Goal: Task Accomplishment & Management: Manage account settings

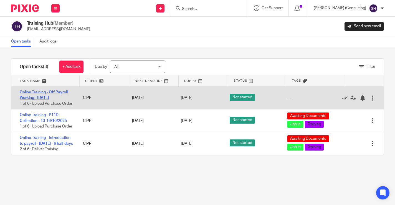
click at [43, 96] on link "Online Training - Off Payroll Working - [DATE]" at bounding box center [44, 94] width 48 height 9
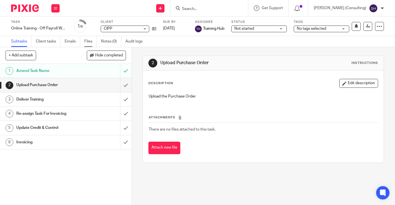
click at [90, 41] on link "Files" at bounding box center [90, 41] width 12 height 11
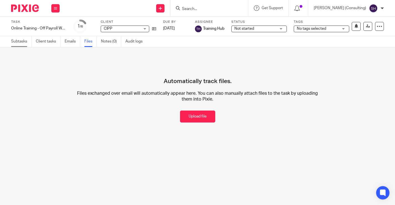
click at [19, 39] on link "Subtasks" at bounding box center [21, 41] width 21 height 11
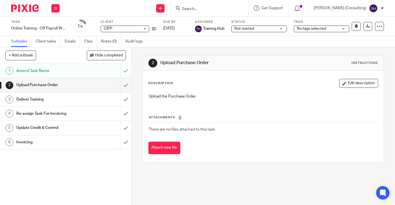
click at [24, 9] on img at bounding box center [25, 7] width 28 height 7
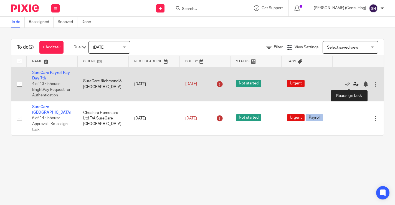
click at [354, 83] on icon at bounding box center [357, 84] width 6 height 6
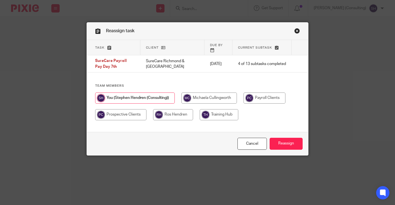
click at [266, 97] on input "radio" at bounding box center [265, 97] width 42 height 11
radio input "true"
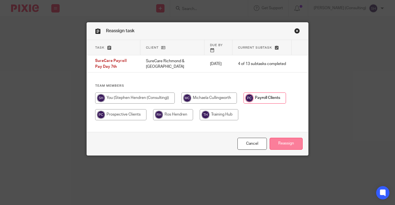
click at [286, 144] on input "Reassign" at bounding box center [286, 144] width 33 height 12
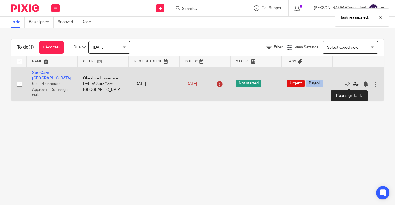
click at [354, 84] on icon at bounding box center [357, 84] width 6 height 6
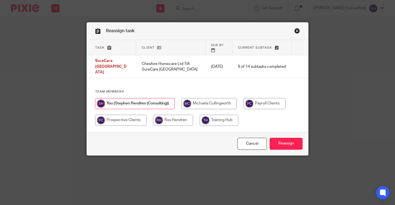
click at [269, 101] on input "radio" at bounding box center [265, 103] width 42 height 11
radio input "true"
click at [295, 30] on link "Close this dialog window" at bounding box center [298, 31] width 6 height 7
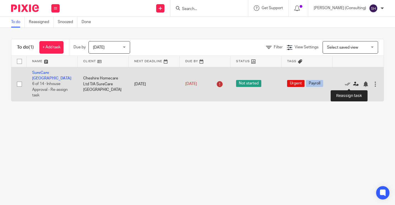
click at [354, 84] on icon at bounding box center [357, 84] width 6 height 6
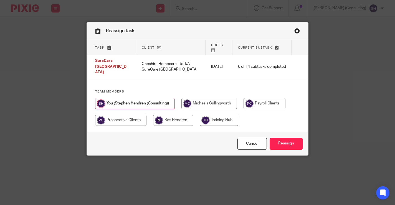
click at [267, 100] on input "radio" at bounding box center [265, 103] width 42 height 11
radio input "true"
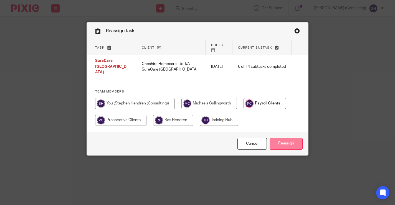
click at [286, 145] on input "Reassign" at bounding box center [286, 144] width 33 height 12
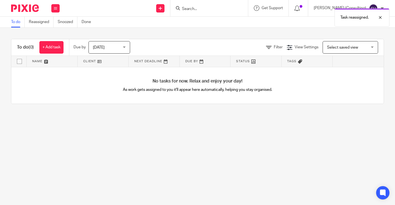
click at [23, 7] on img at bounding box center [25, 7] width 28 height 7
click at [55, 10] on button at bounding box center [55, 8] width 8 height 8
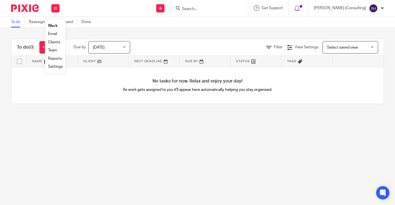
click at [53, 41] on link "Clients" at bounding box center [54, 42] width 12 height 4
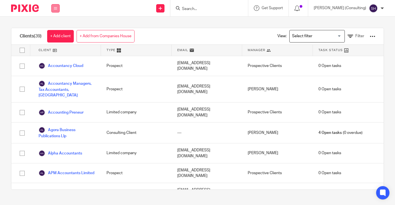
click at [52, 8] on button at bounding box center [55, 8] width 8 height 8
click at [54, 52] on link "Team" at bounding box center [52, 50] width 9 height 4
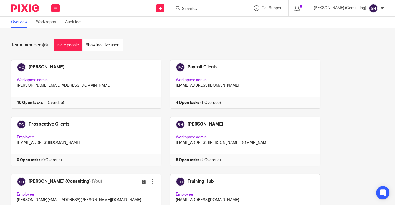
click at [229, 187] on link at bounding box center [241, 198] width 159 height 49
